Goal: Navigation & Orientation: Find specific page/section

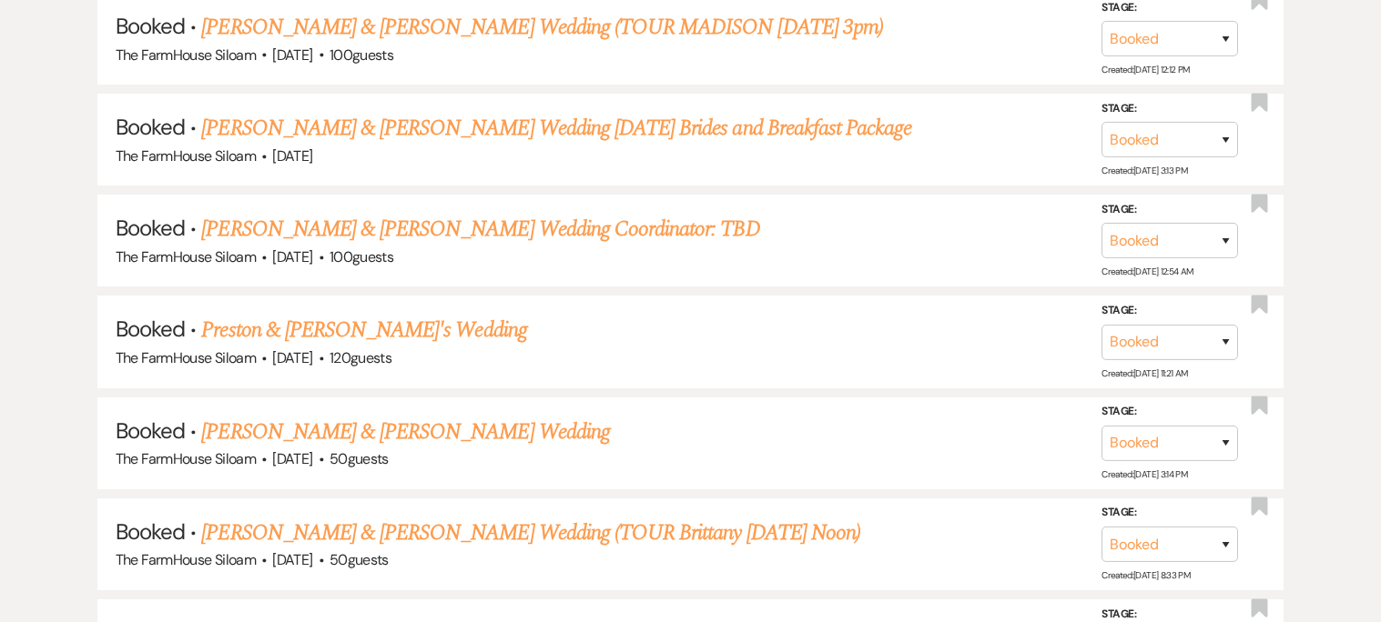
scroll to position [1624, 0]
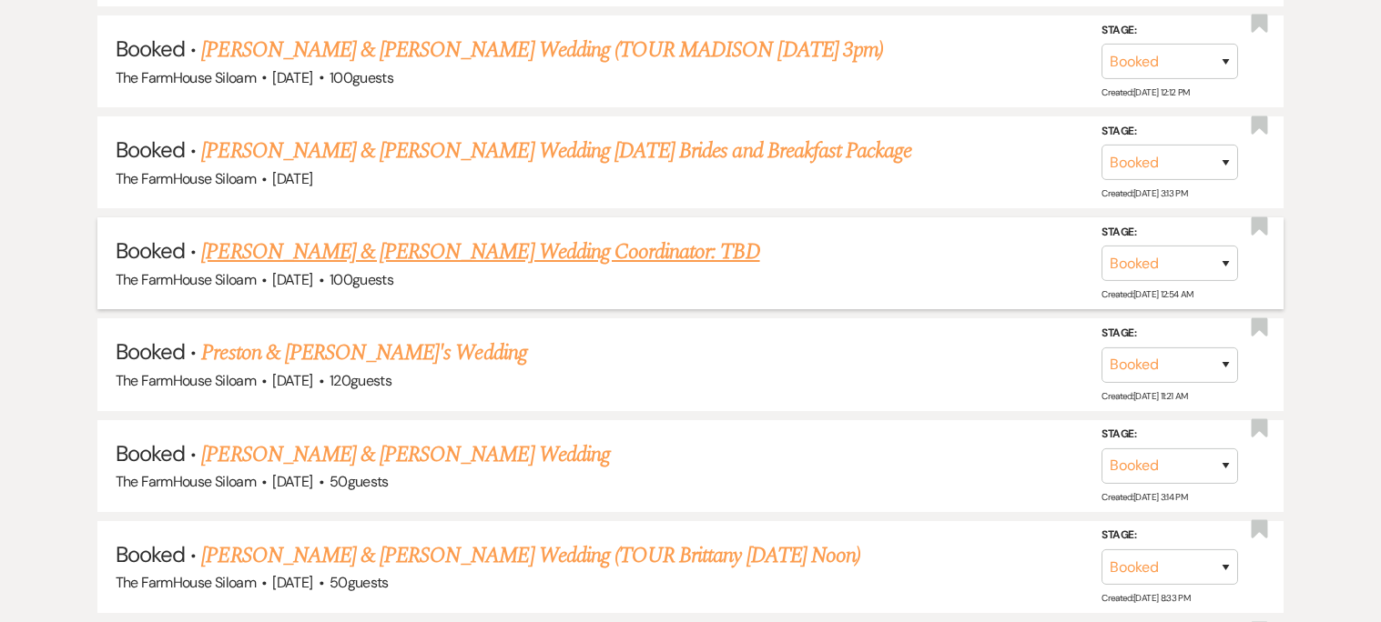
click at [669, 240] on link "[PERSON_NAME] & [PERSON_NAME] Wedding Coordinator: TBD" at bounding box center [480, 252] width 558 height 33
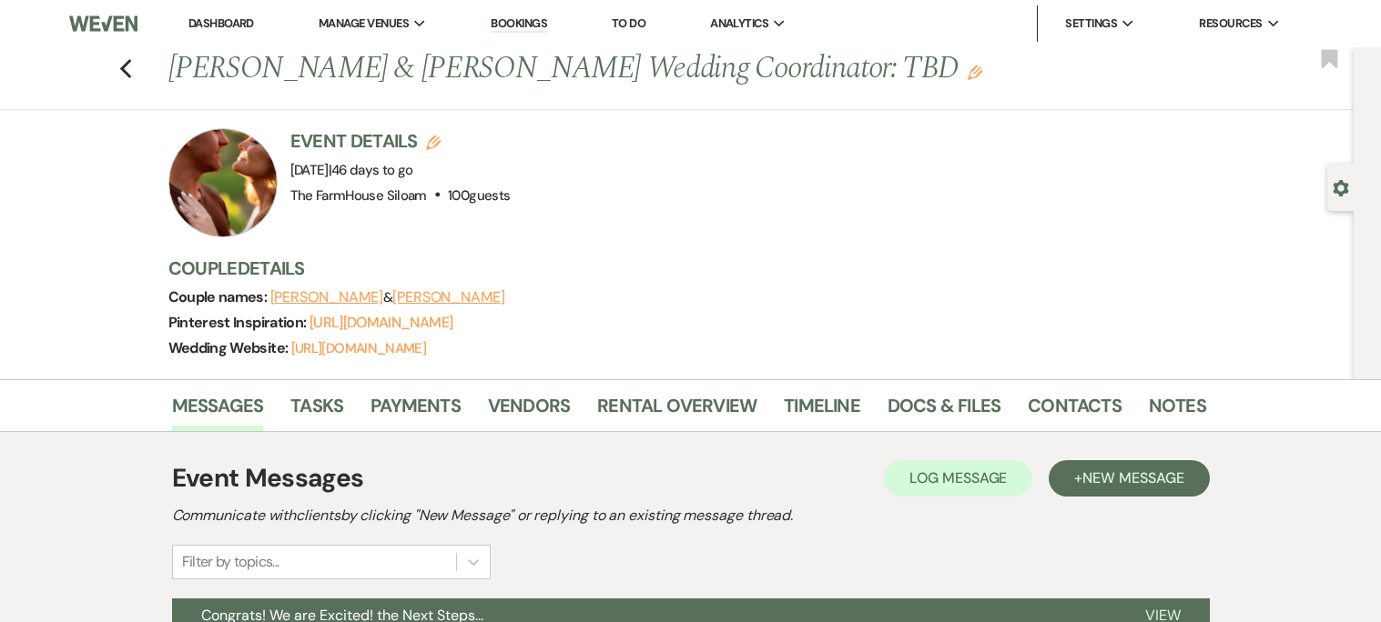
click at [355, 293] on button "[PERSON_NAME]" at bounding box center [326, 297] width 113 height 15
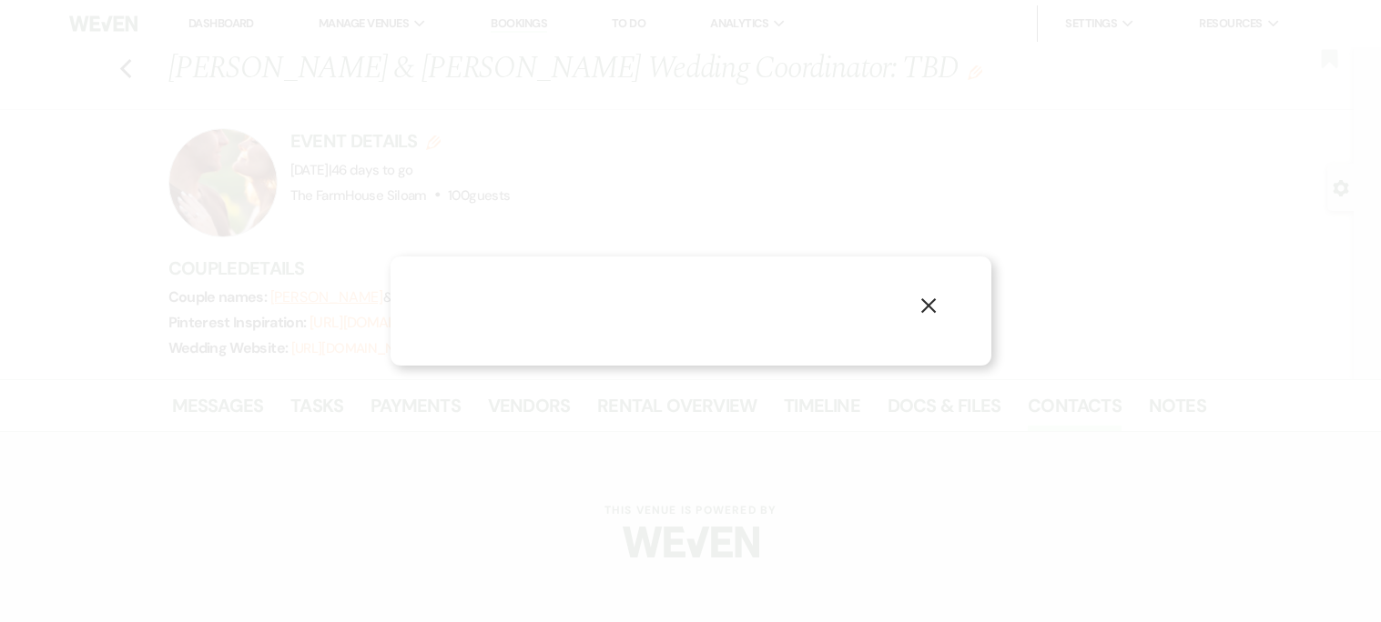
select select "1"
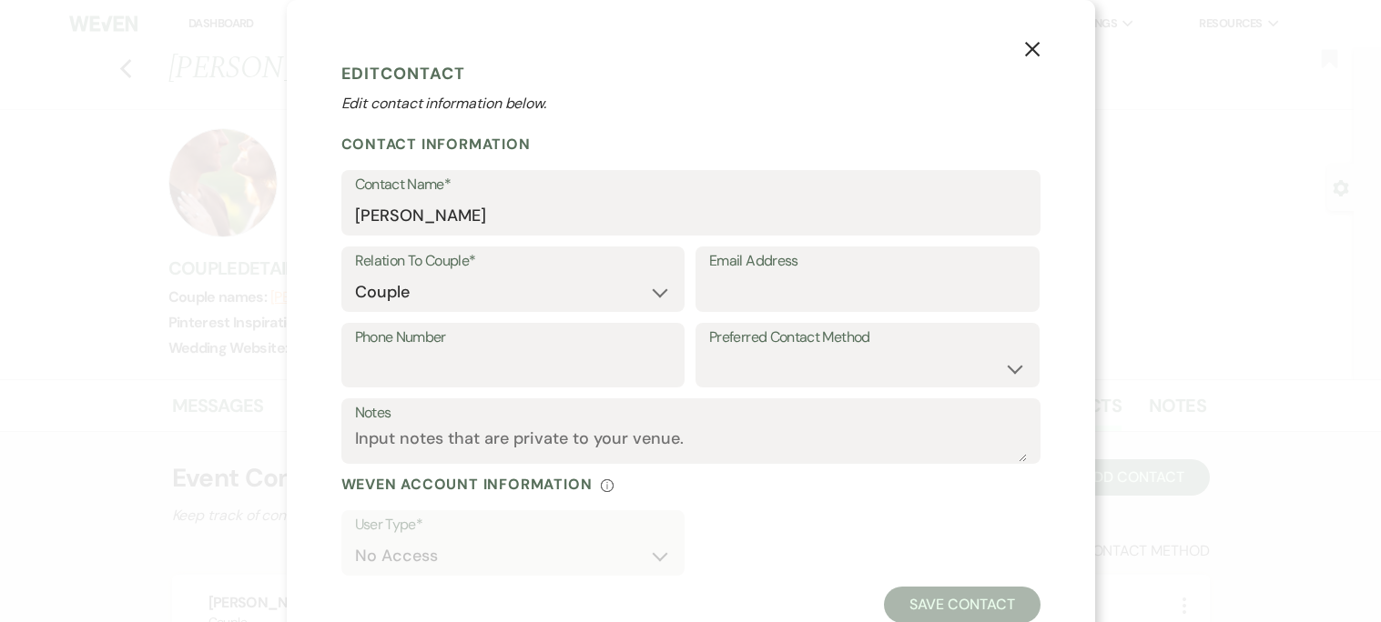
click at [1021, 58] on button "X" at bounding box center [1031, 49] width 27 height 32
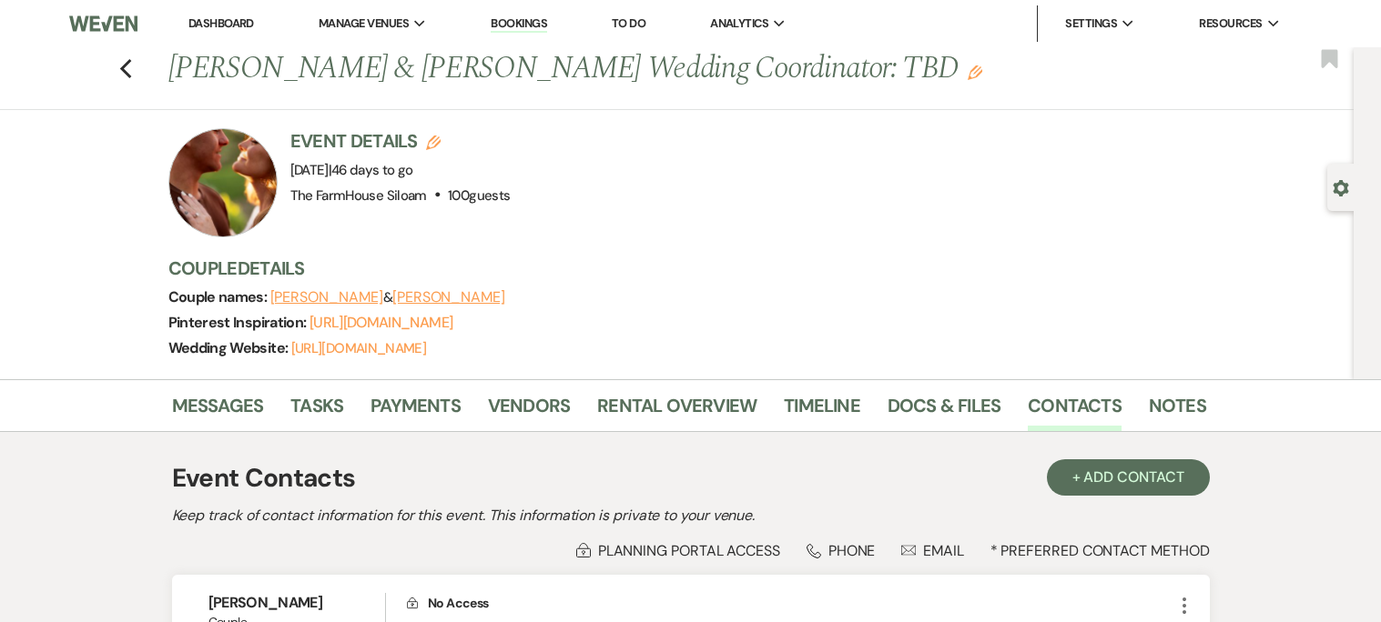
click at [480, 294] on button "[PERSON_NAME]" at bounding box center [448, 297] width 113 height 15
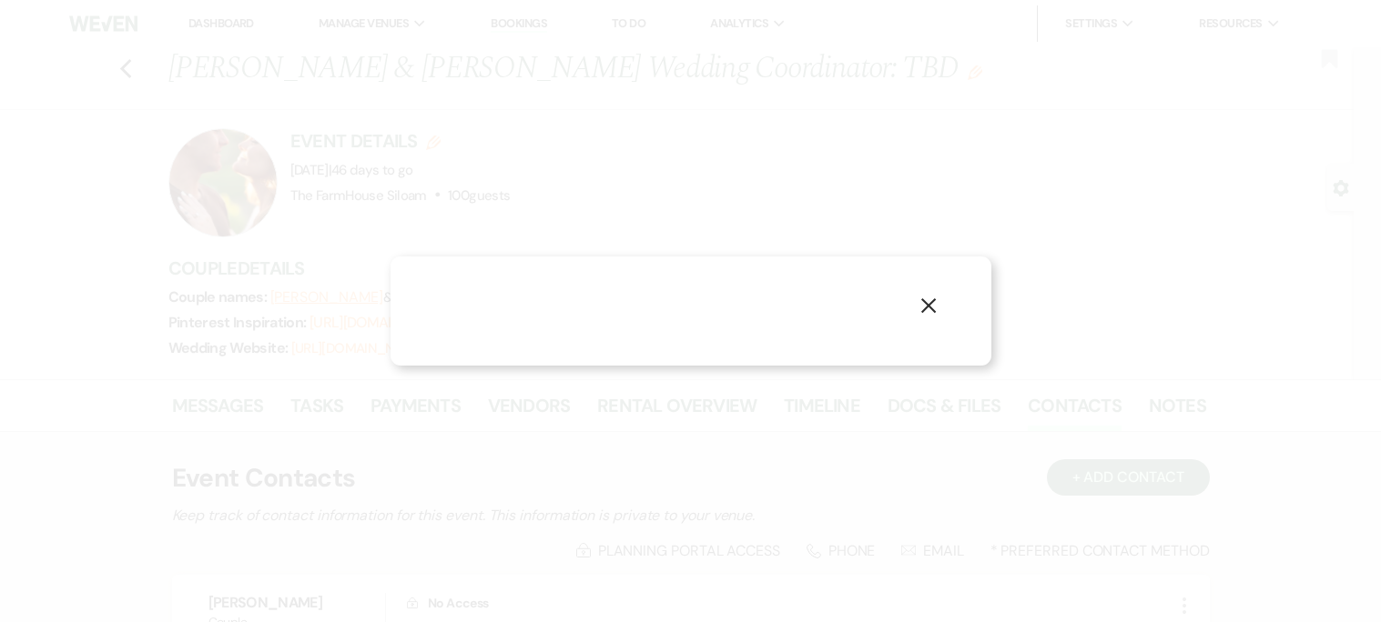
select select "1"
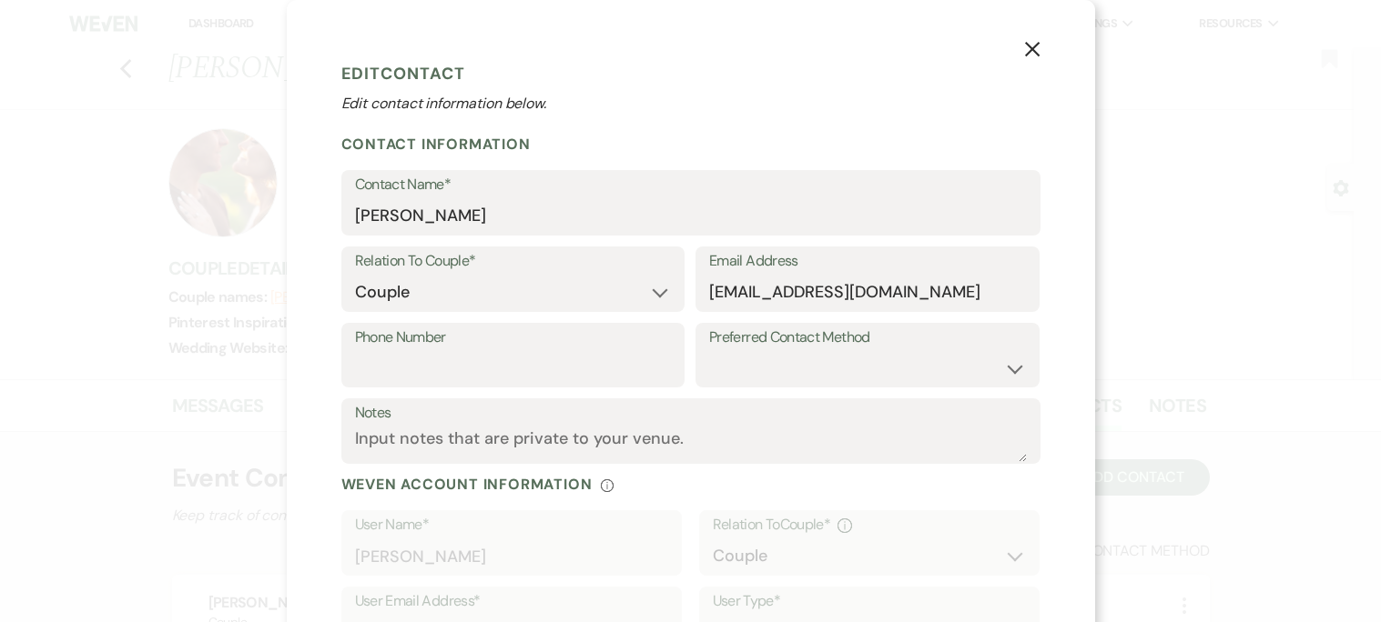
drag, startPoint x: 706, startPoint y: 291, endPoint x: 797, endPoint y: 289, distance: 91.0
click at [797, 289] on div "Email Address [EMAIL_ADDRESS][DOMAIN_NAME]" at bounding box center [867, 280] width 344 height 66
drag, startPoint x: 940, startPoint y: 289, endPoint x: 709, endPoint y: 296, distance: 231.2
click at [709, 296] on input "[EMAIL_ADDRESS][DOMAIN_NAME]" at bounding box center [867, 292] width 317 height 35
click at [1027, 53] on use "button" at bounding box center [1031, 49] width 15 height 15
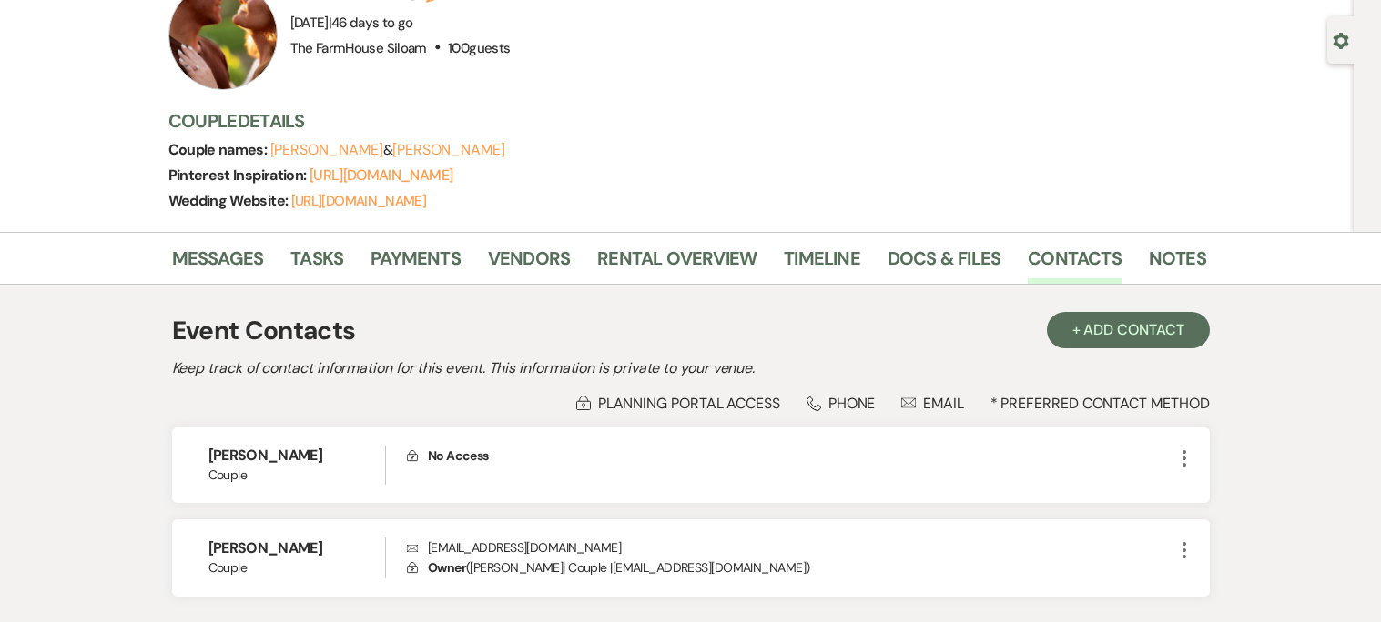
scroll to position [281, 0]
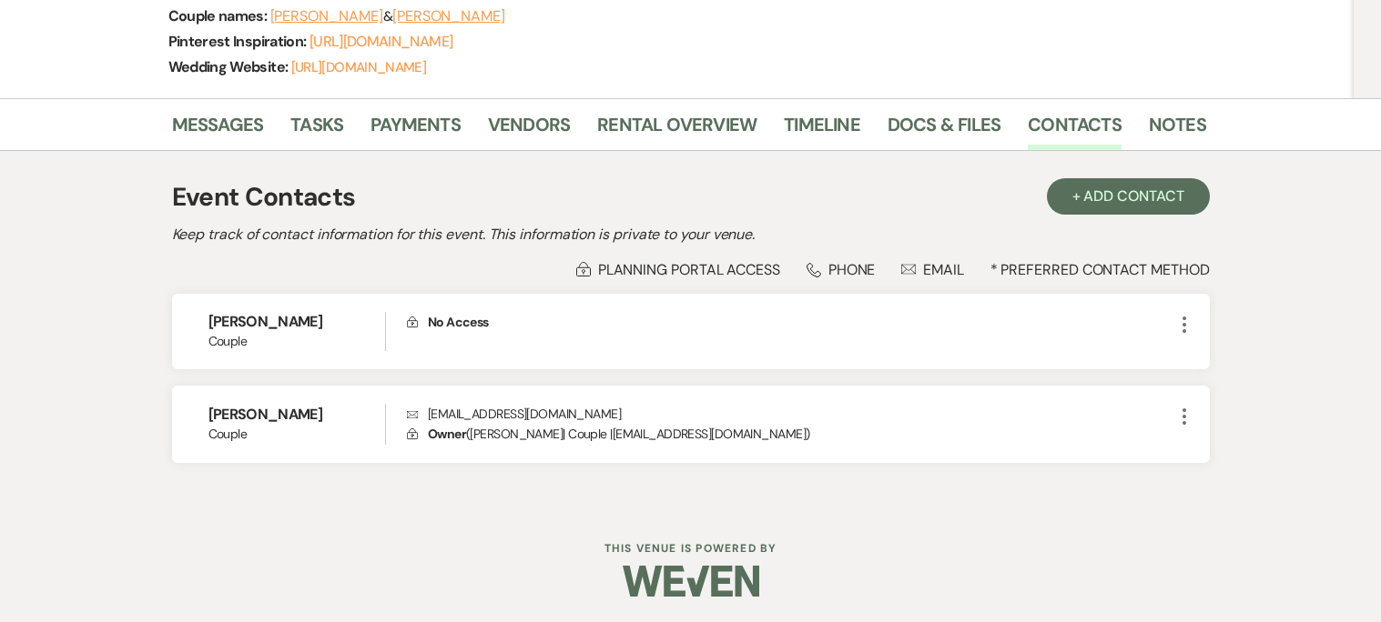
click at [841, 272] on div "Phone Phone" at bounding box center [840, 269] width 69 height 19
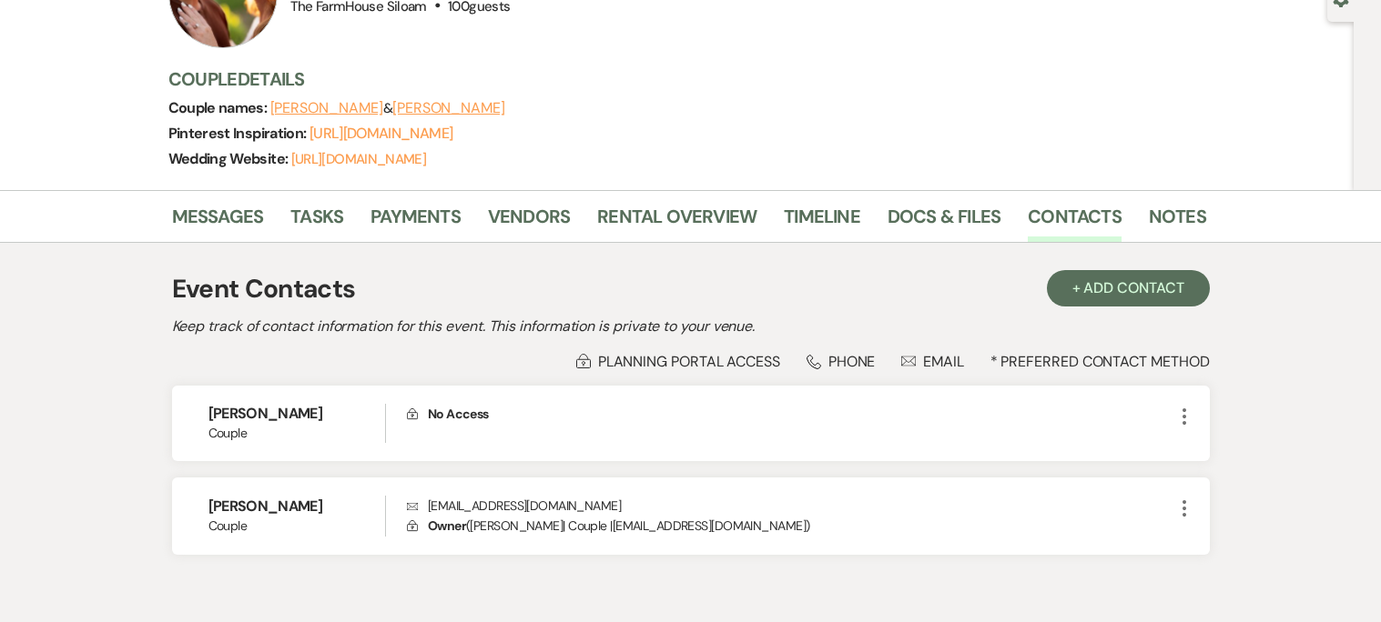
scroll to position [186, 0]
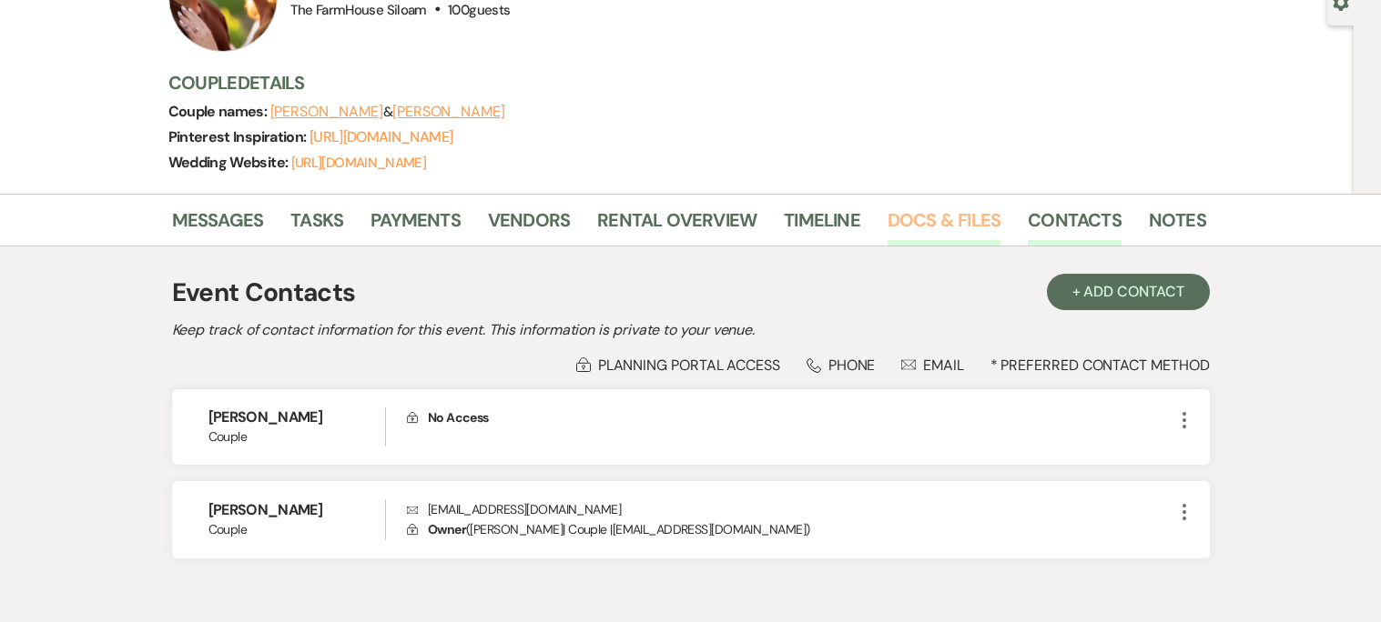
click at [915, 227] on link "Docs & Files" at bounding box center [943, 226] width 113 height 40
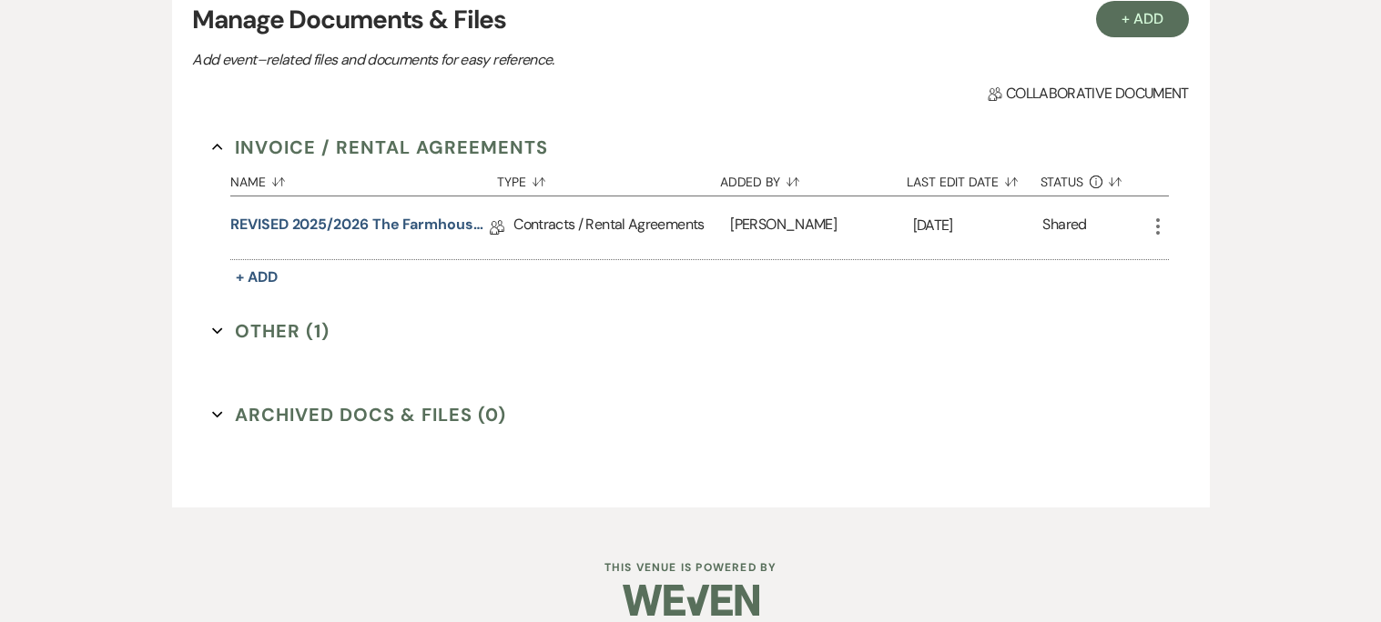
scroll to position [499, 0]
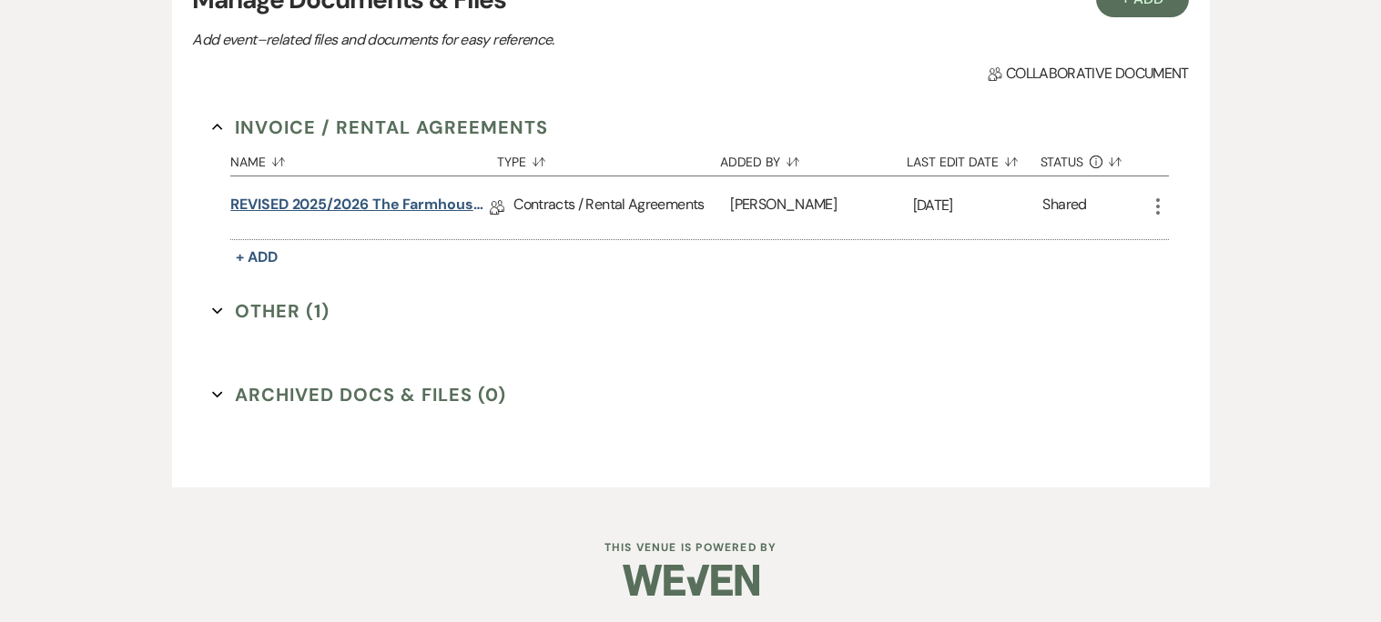
click at [393, 204] on link "REVISED 2025/2026 The Farmhouse [GEOGRAPHIC_DATA] Contract" at bounding box center [359, 208] width 259 height 28
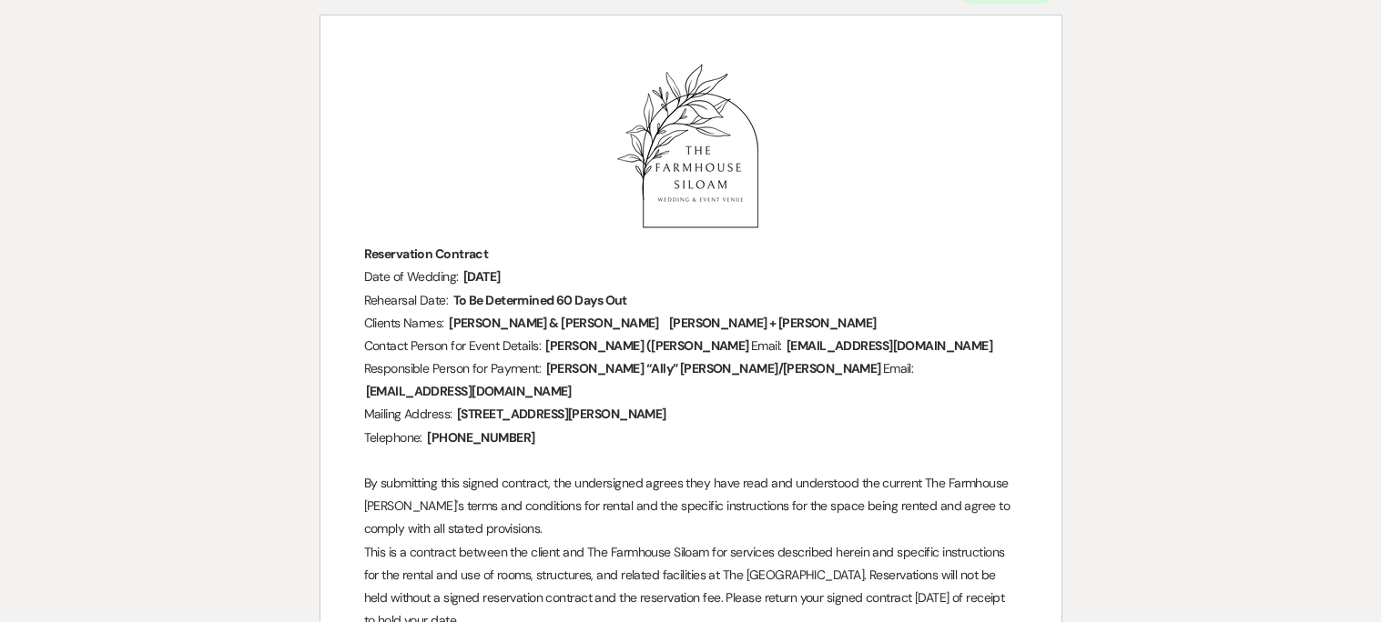
scroll to position [231, 0]
drag, startPoint x: 430, startPoint y: 411, endPoint x: 494, endPoint y: 416, distance: 63.9
click at [494, 426] on span "[PHONE_NUMBER]" at bounding box center [480, 436] width 111 height 21
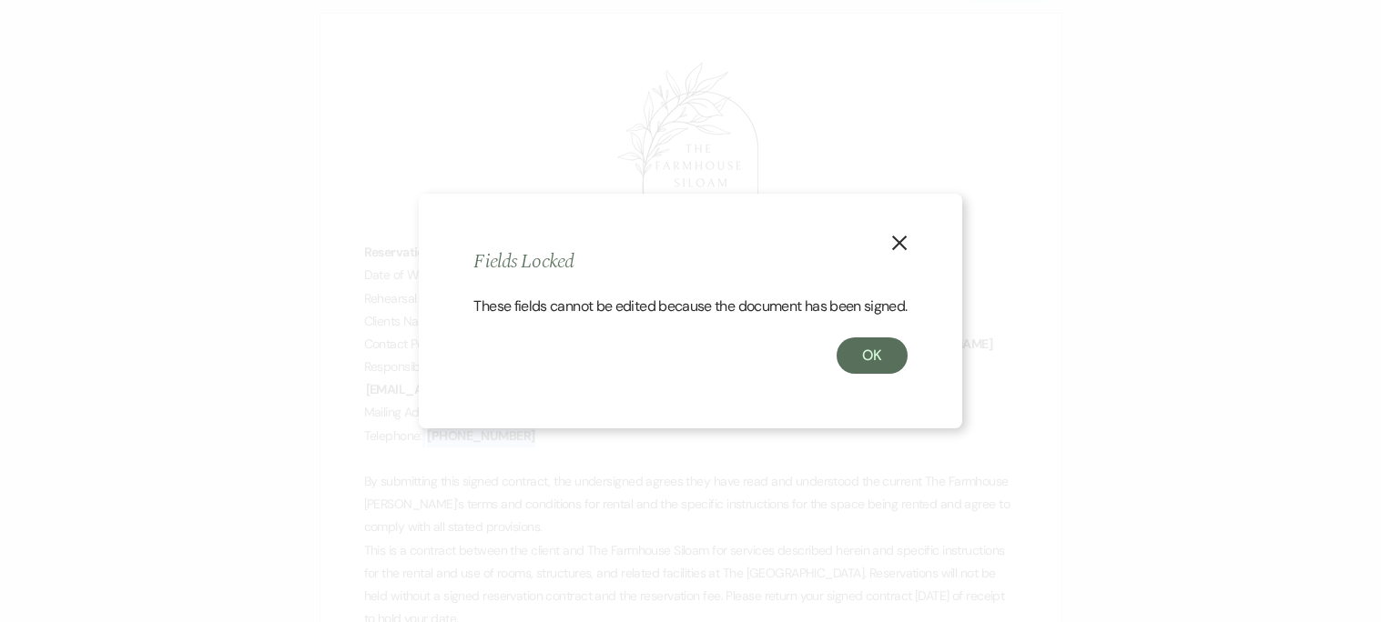
click at [893, 241] on button "X" at bounding box center [898, 243] width 27 height 32
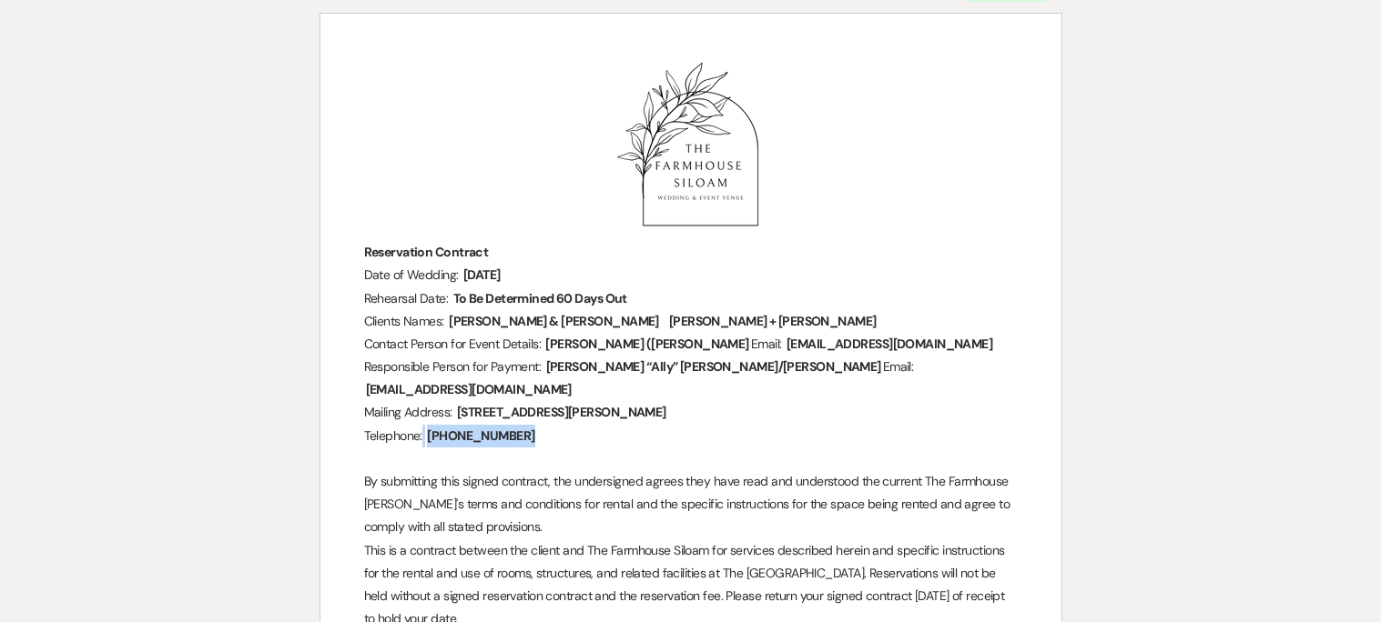
click at [525, 425] on p "Telephone: ﻿ [PHONE_NUMBER] ﻿" at bounding box center [690, 436] width 653 height 23
drag, startPoint x: 525, startPoint y: 417, endPoint x: 429, endPoint y: 411, distance: 96.6
click at [429, 425] on p "Telephone: ﻿ [PHONE_NUMBER] ﻿" at bounding box center [690, 436] width 653 height 23
drag, startPoint x: 521, startPoint y: 412, endPoint x: 430, endPoint y: 408, distance: 91.1
click at [430, 425] on p "Telephone: ﻿ [PHONE_NUMBER] ﻿" at bounding box center [690, 436] width 653 height 23
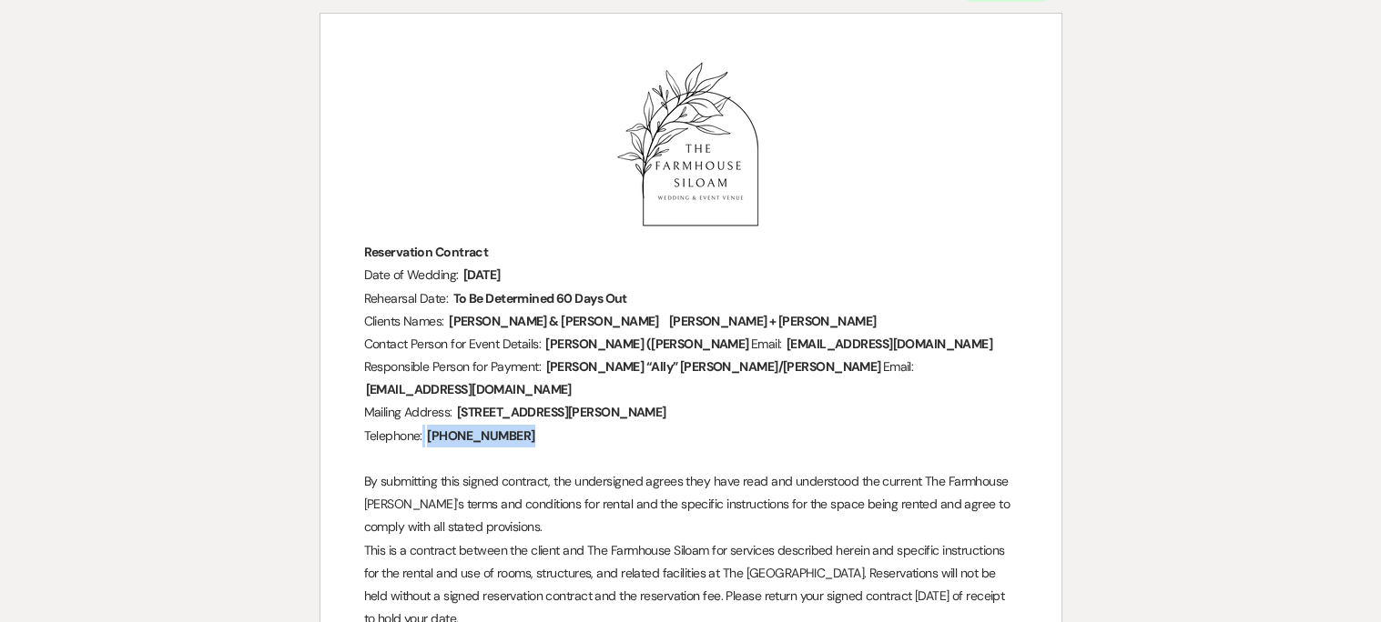
copy p
click at [754, 401] on p "Mailing Address: ﻿ [STREET_ADDRESS][PERSON_NAME] ﻿" at bounding box center [690, 412] width 653 height 23
drag, startPoint x: 754, startPoint y: 384, endPoint x: 457, endPoint y: 390, distance: 297.6
click at [457, 401] on p "Mailing Address: ﻿ [STREET_ADDRESS][PERSON_NAME] ﻿" at bounding box center [690, 412] width 653 height 23
copy p
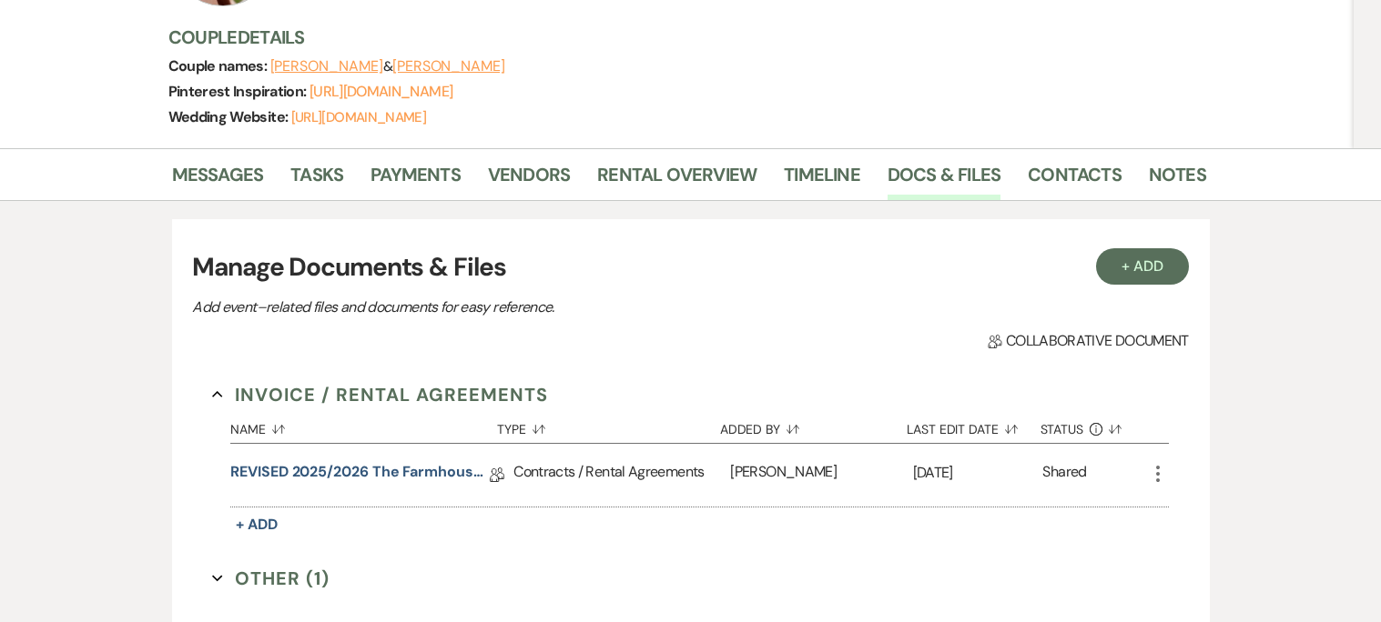
scroll to position [499, 0]
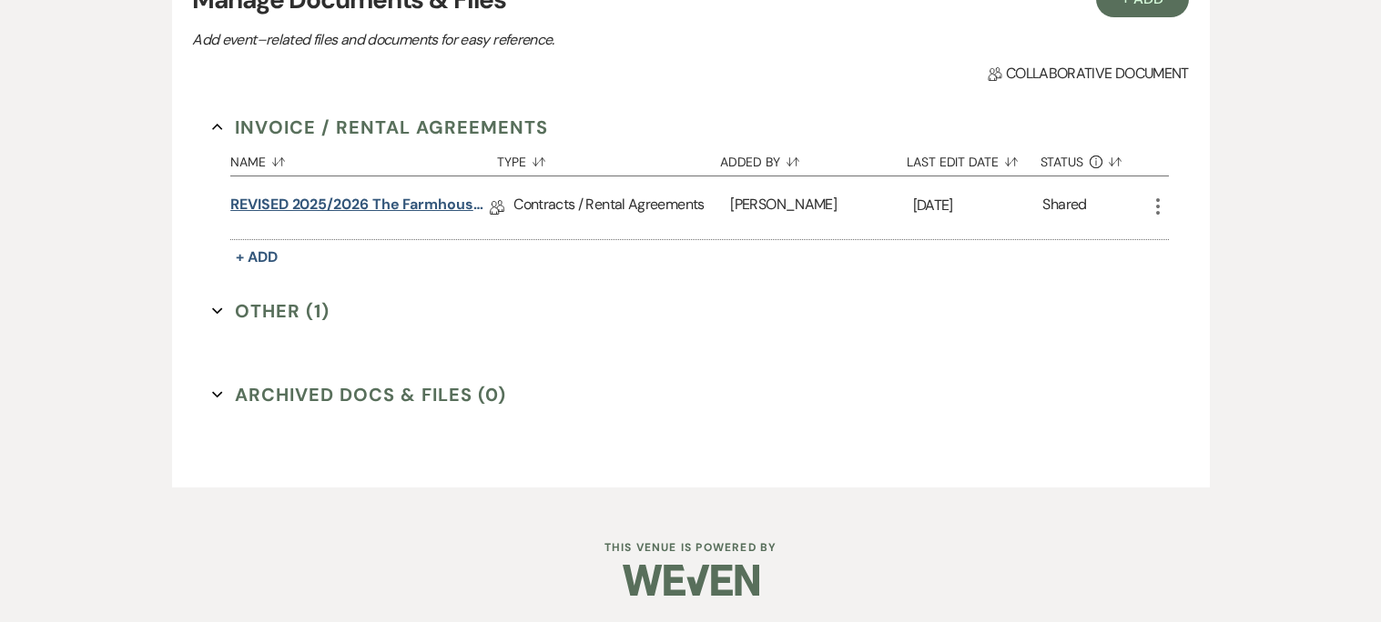
click at [464, 206] on link "REVISED 2025/2026 The Farmhouse [GEOGRAPHIC_DATA] Contract" at bounding box center [359, 208] width 259 height 28
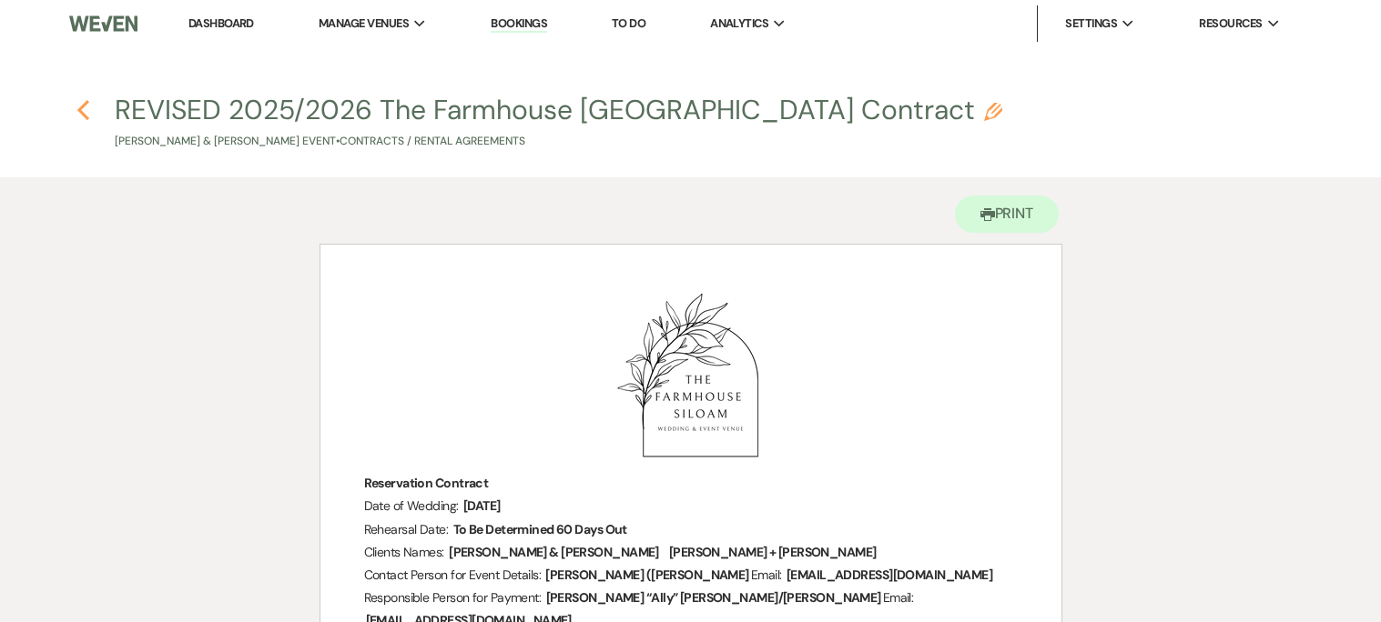
click at [83, 101] on icon "Previous" at bounding box center [83, 110] width 14 height 22
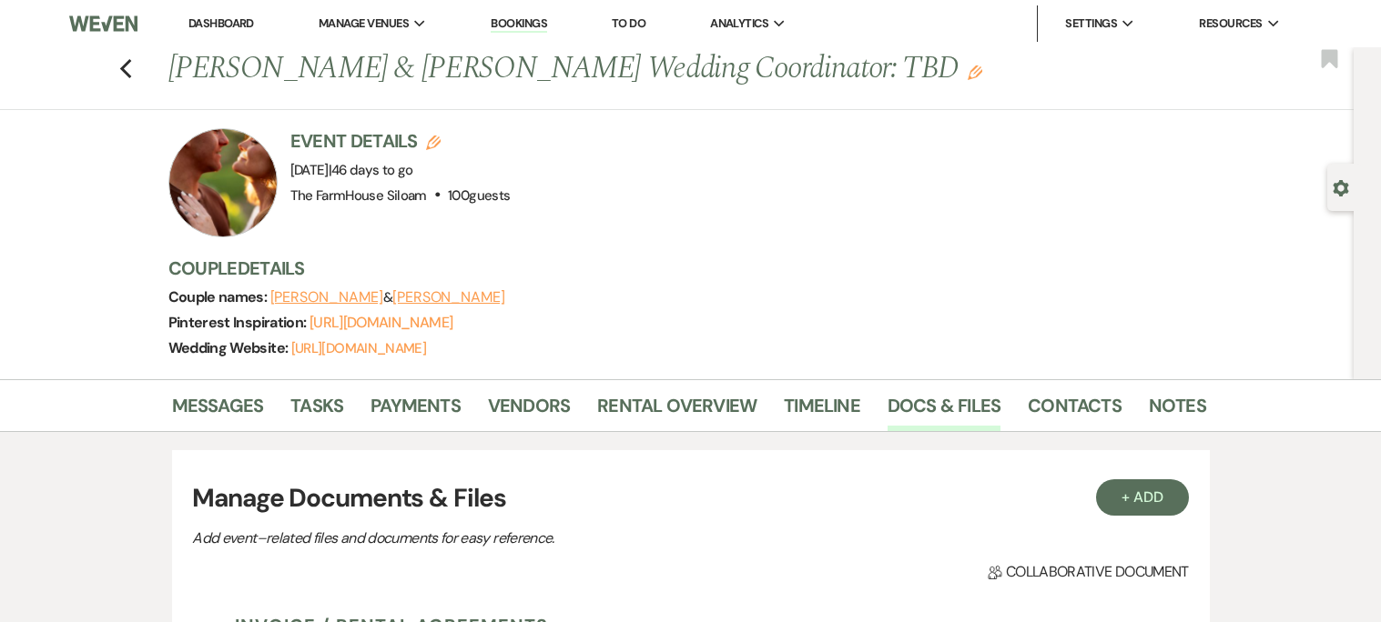
scroll to position [499, 0]
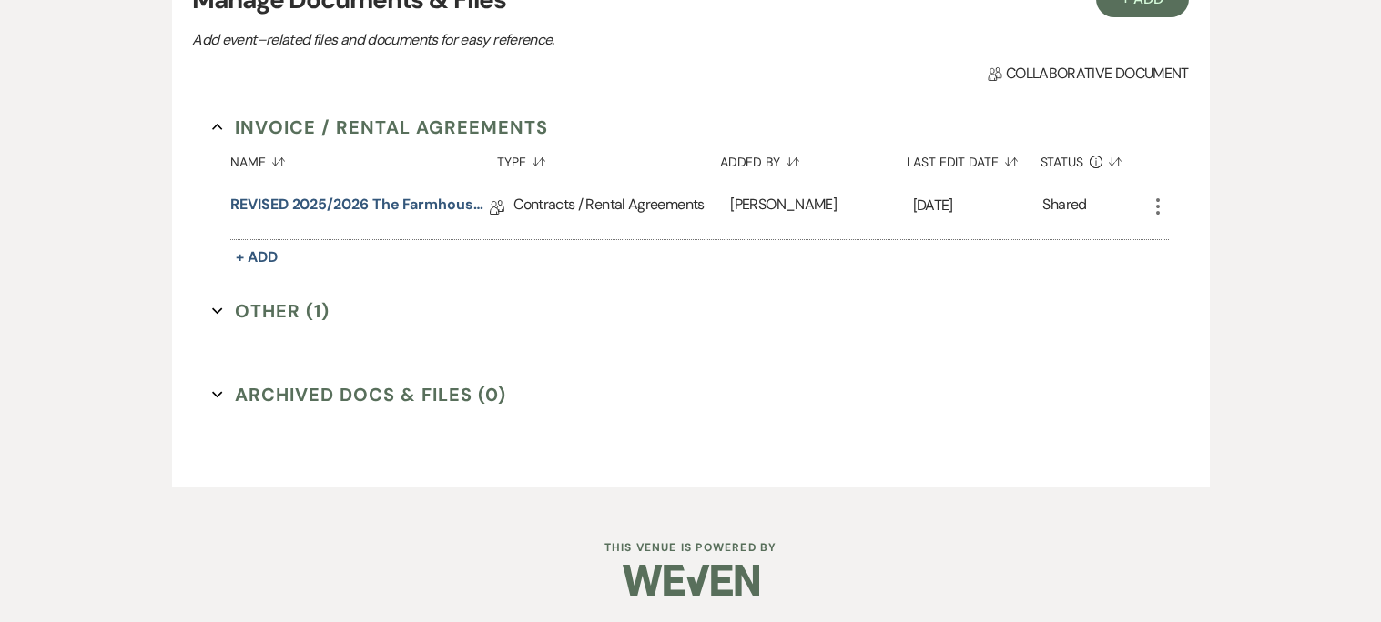
click at [83, 101] on div "Messages Tasks Payments Vendors Rental Overview Timeline Docs & Files Contacts …" at bounding box center [690, 194] width 1381 height 626
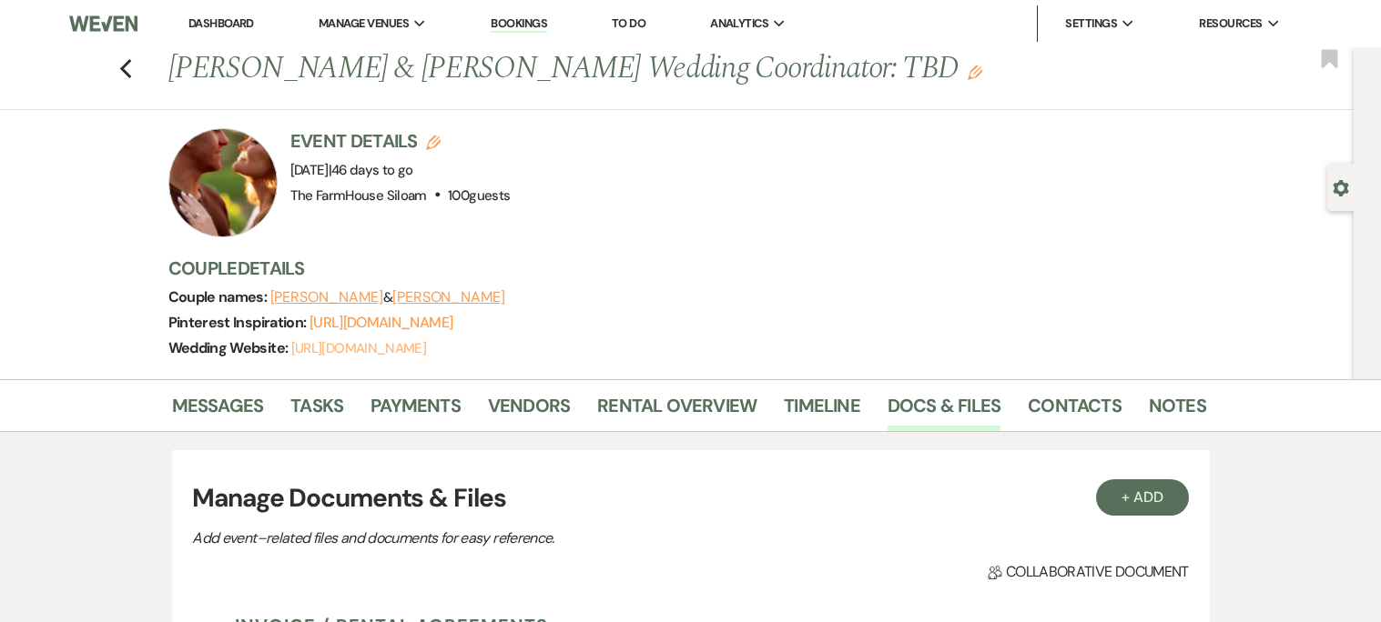
click at [356, 352] on link "[URL][DOMAIN_NAME]" at bounding box center [358, 348] width 135 height 18
click at [380, 322] on link "[URL][DOMAIN_NAME]" at bounding box center [380, 322] width 143 height 19
click at [925, 395] on link "Docs & Files" at bounding box center [943, 411] width 113 height 40
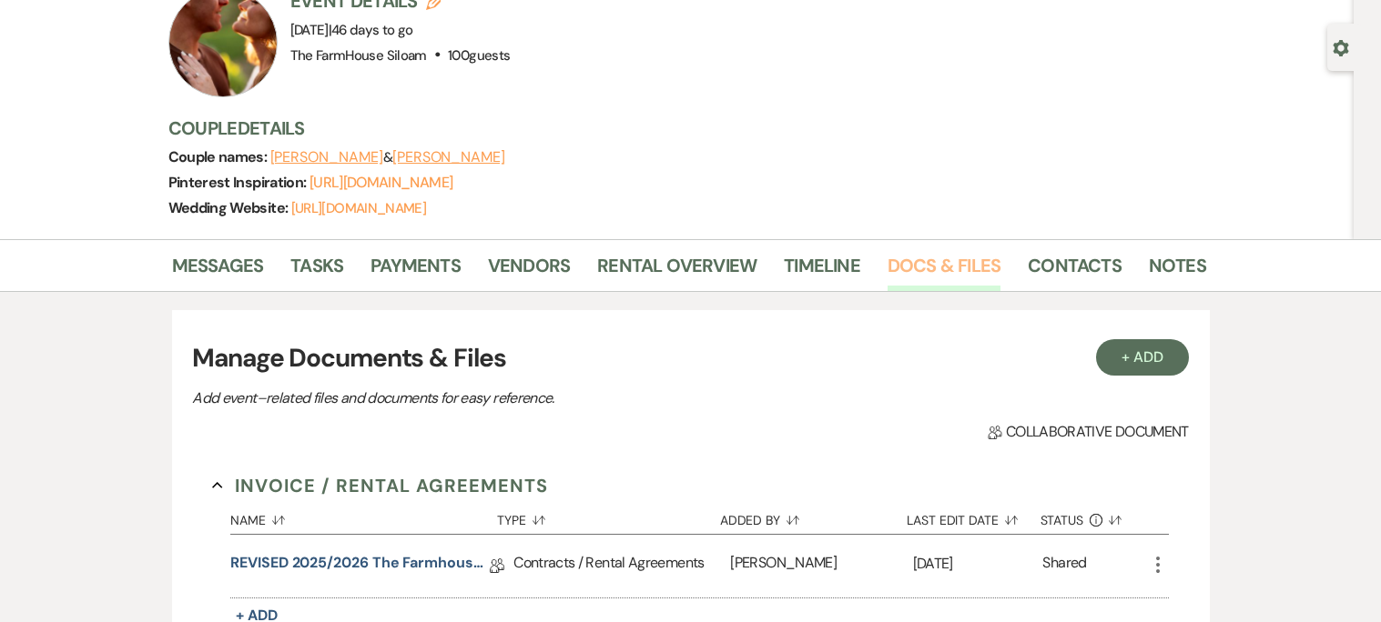
scroll to position [203, 0]
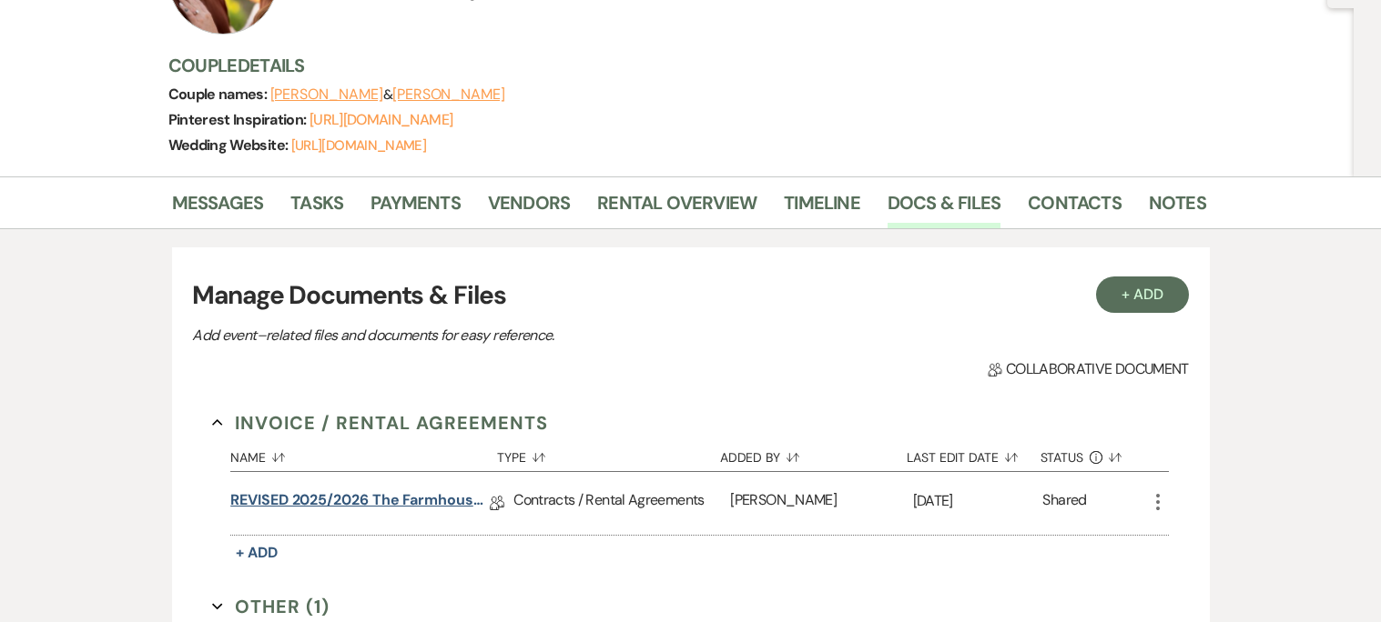
click at [367, 494] on link "REVISED 2025/2026 The Farmhouse [GEOGRAPHIC_DATA] Contract" at bounding box center [359, 504] width 259 height 28
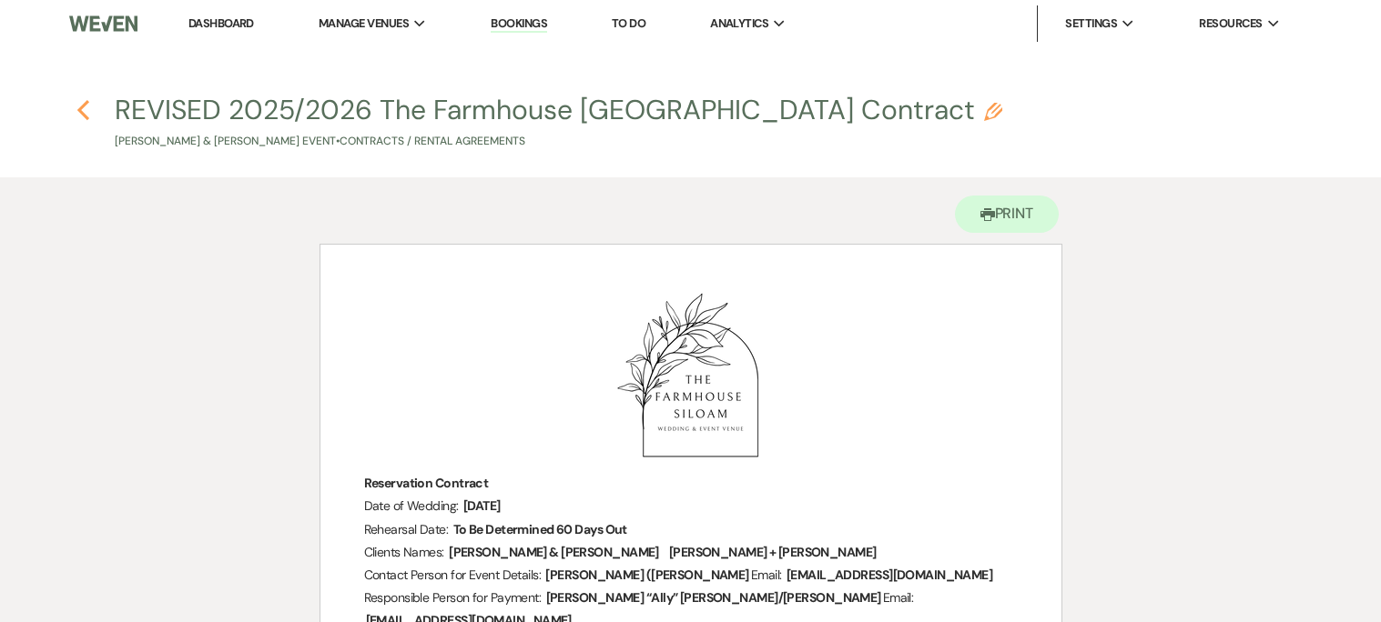
click at [80, 102] on icon "Previous" at bounding box center [83, 110] width 14 height 22
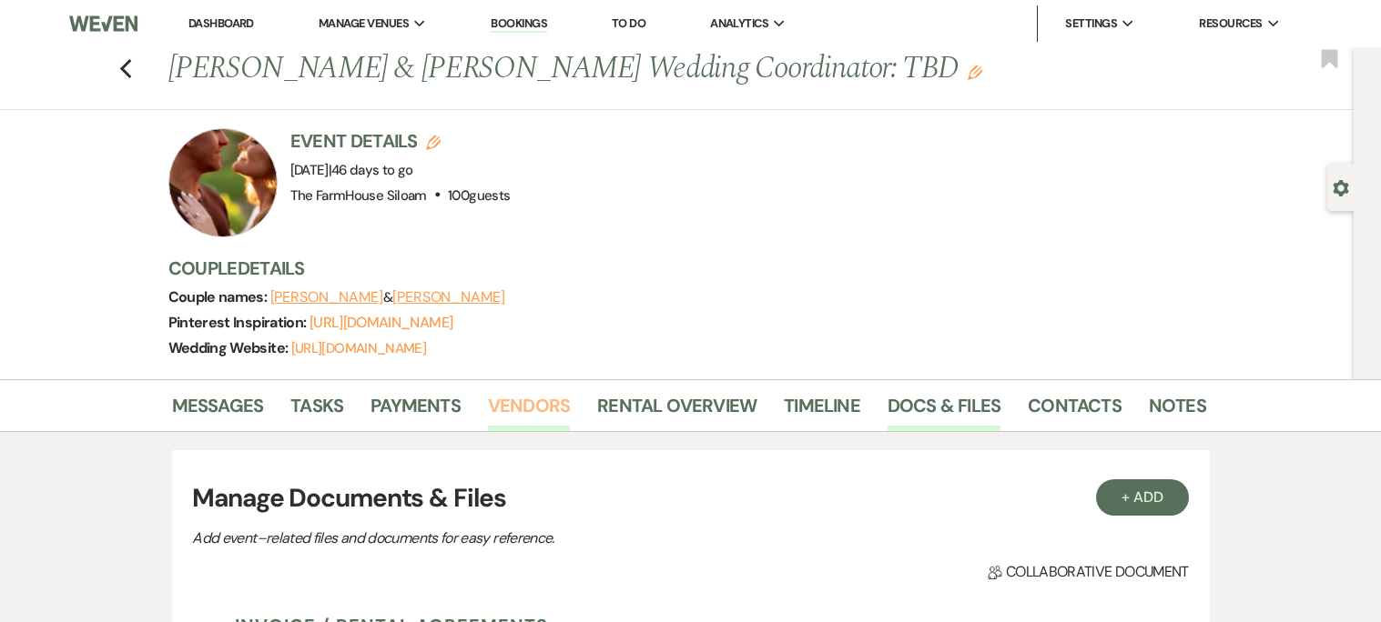
click at [535, 410] on link "Vendors" at bounding box center [529, 411] width 82 height 40
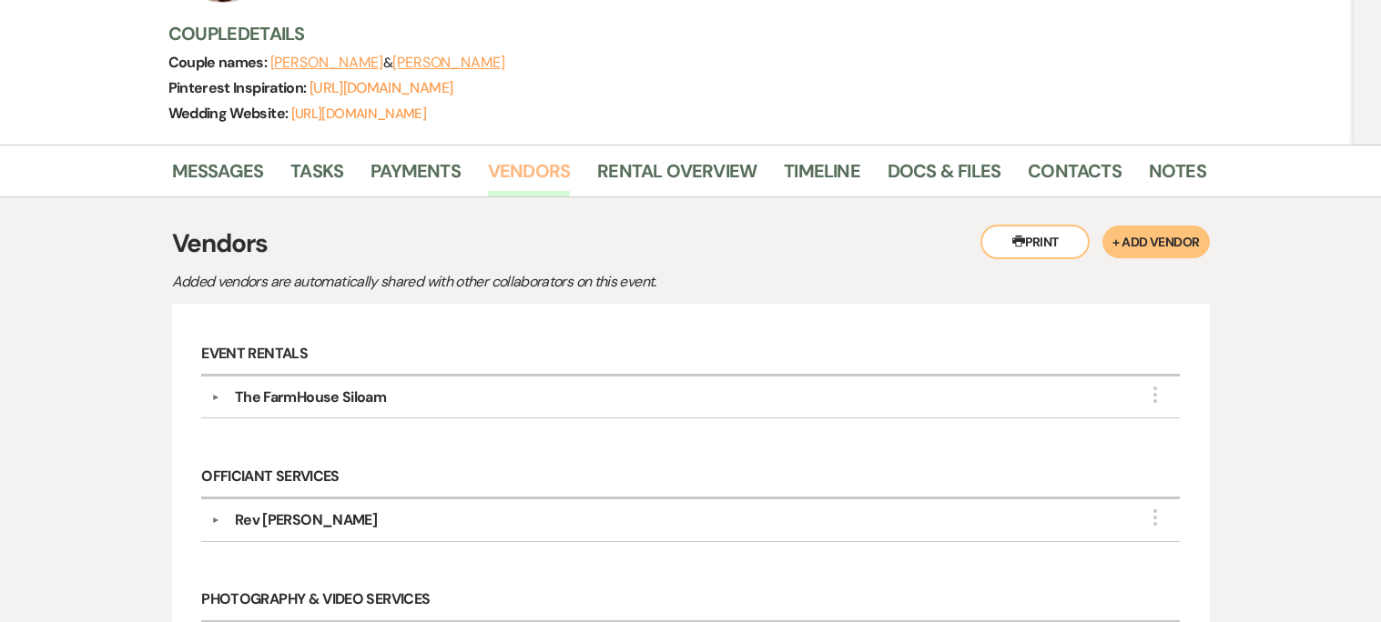
scroll to position [216, 0]
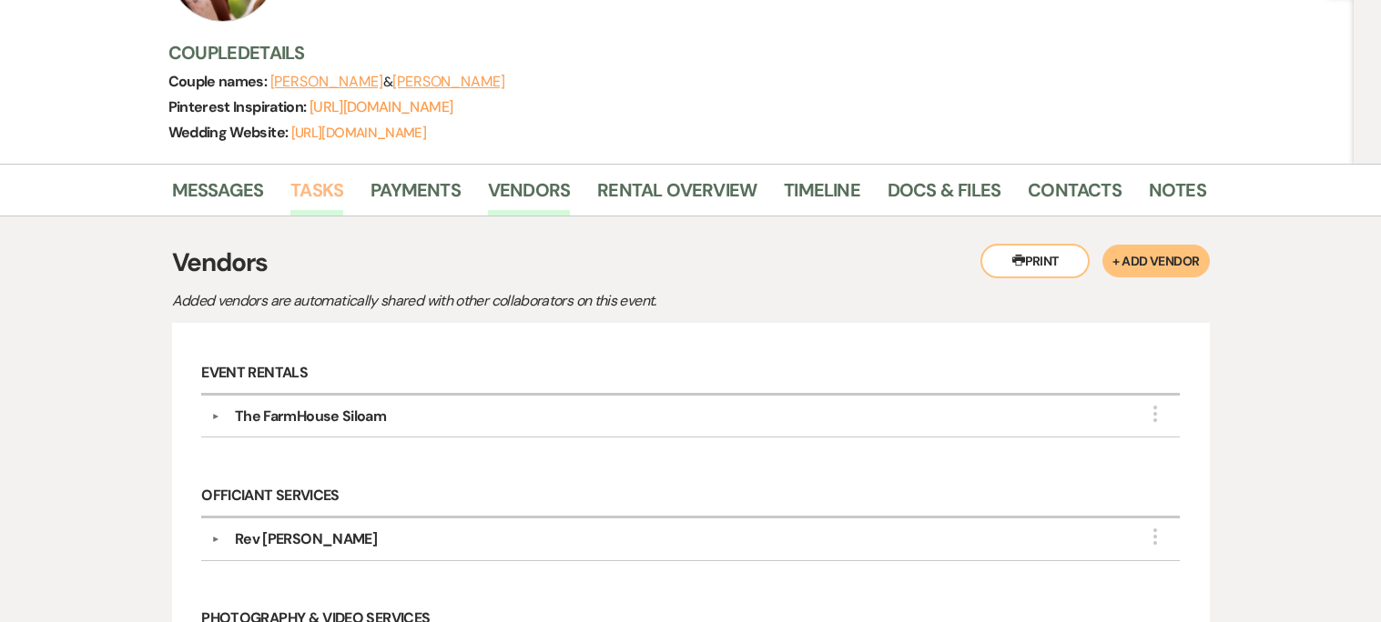
click at [310, 186] on link "Tasks" at bounding box center [316, 196] width 53 height 40
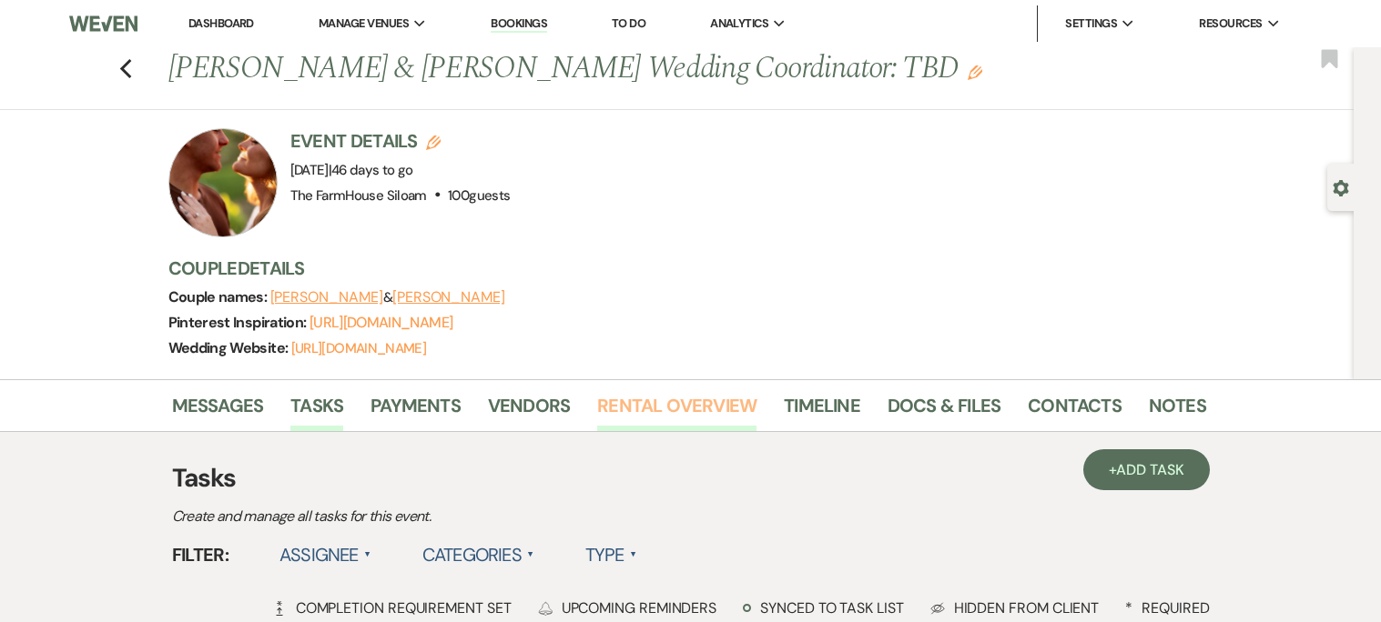
click at [698, 391] on link "Rental Overview" at bounding box center [676, 411] width 159 height 40
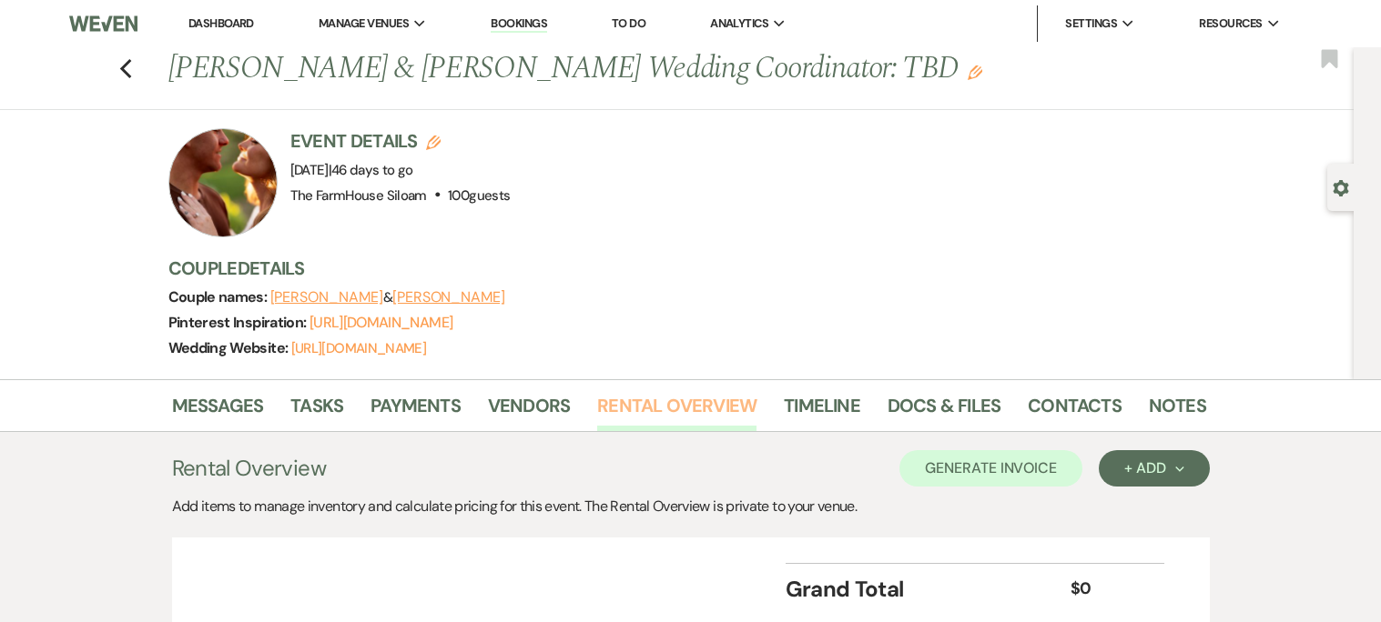
scroll to position [143, 0]
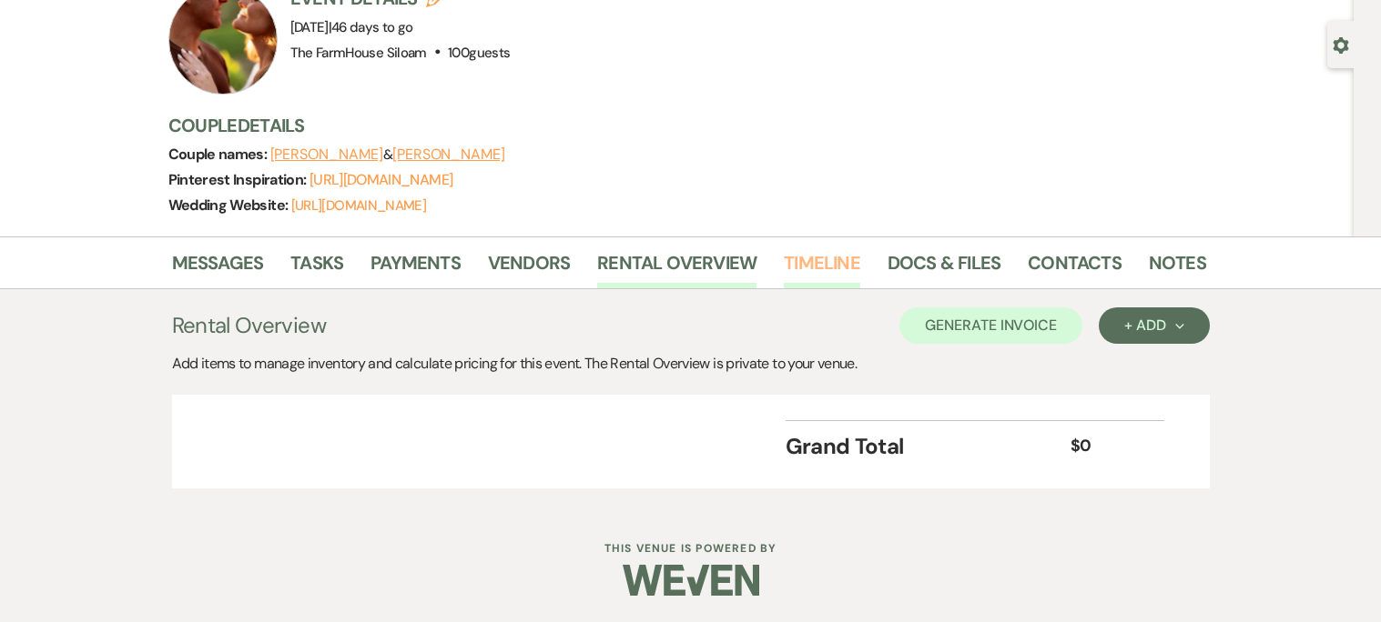
click at [788, 264] on link "Timeline" at bounding box center [822, 268] width 76 height 40
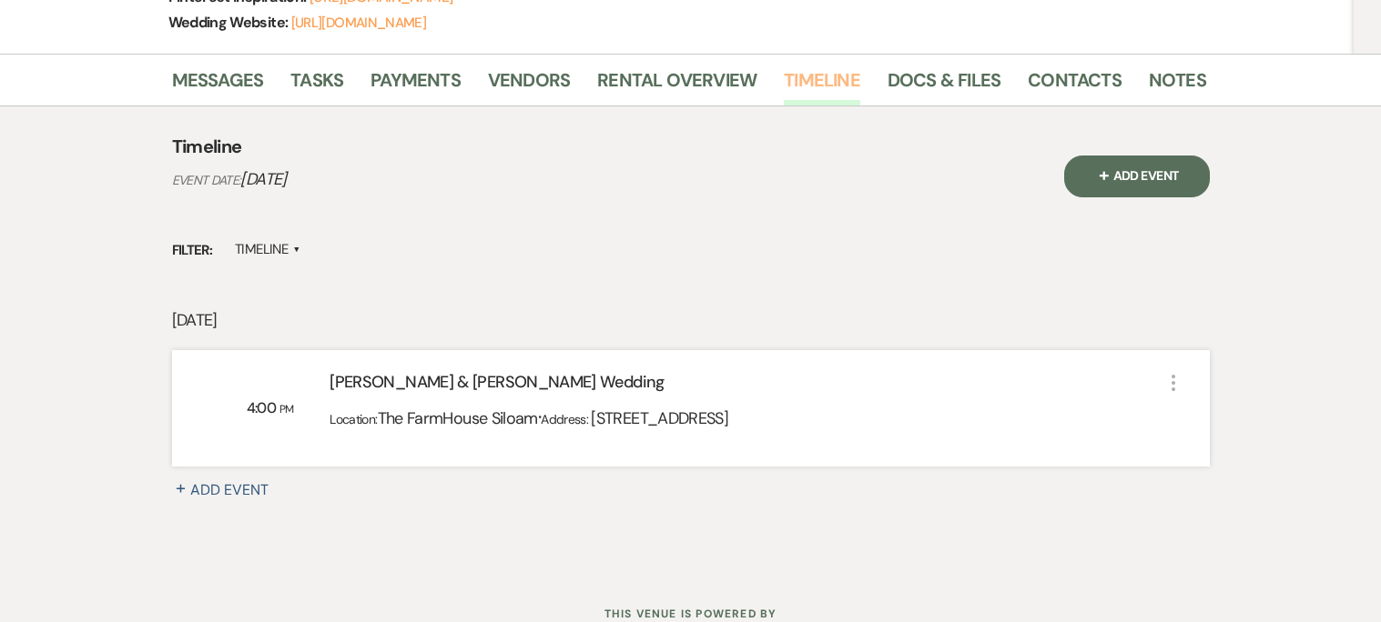
scroll to position [327, 0]
